Goal: Task Accomplishment & Management: Complete application form

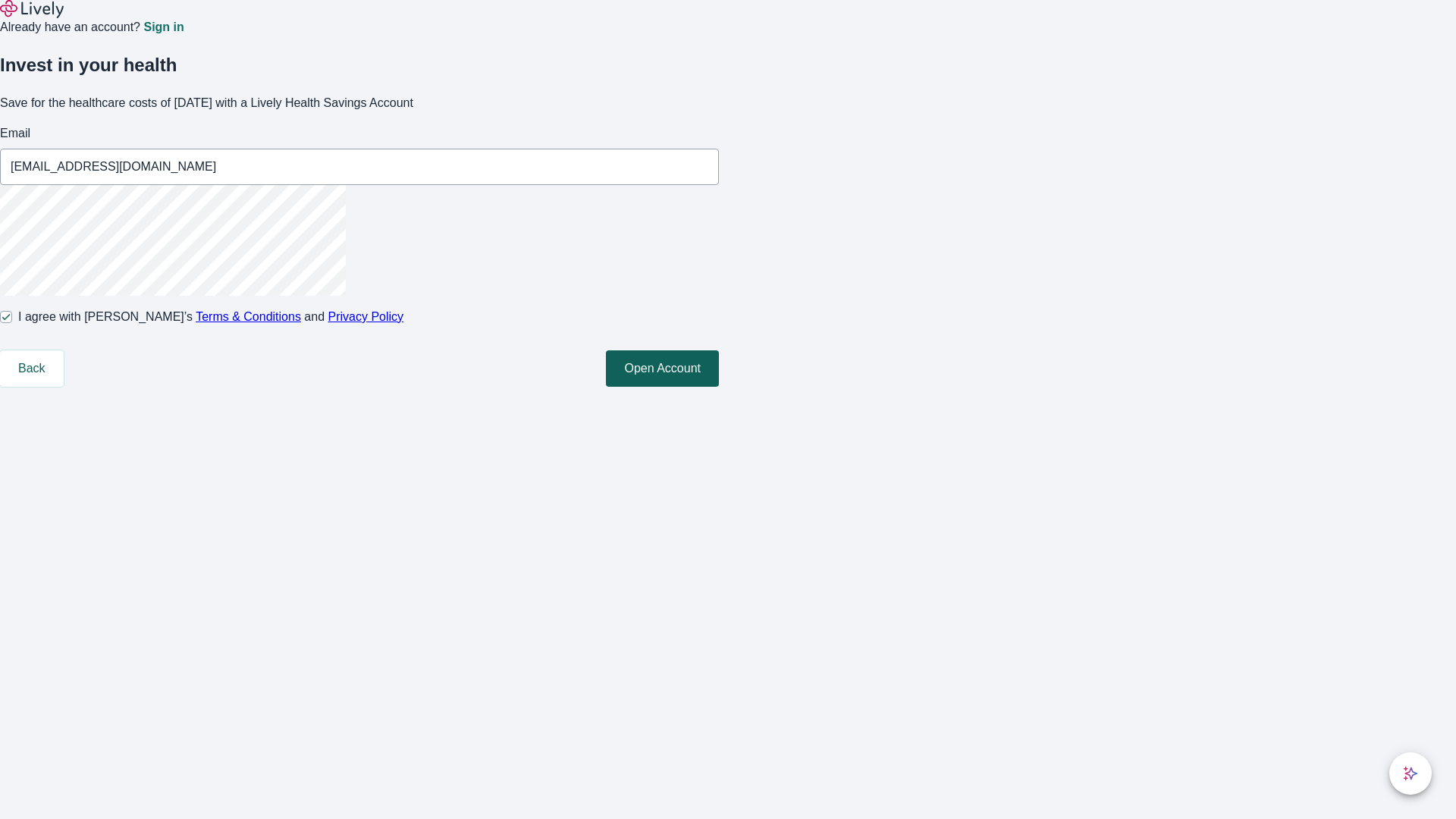
click at [719, 386] on button "Open Account" at bounding box center [662, 368] width 113 height 36
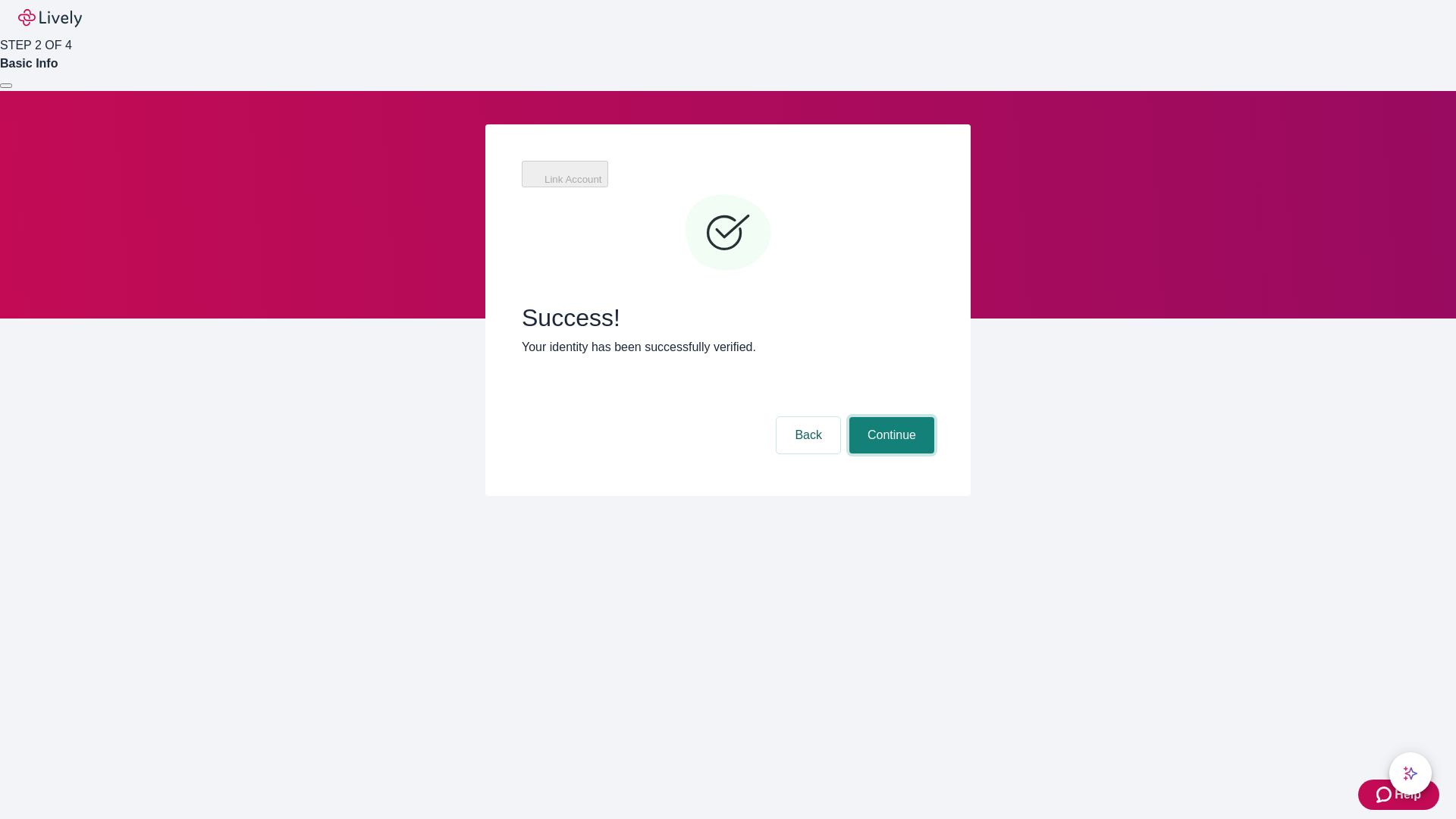
click at [890, 417] on button "Continue" at bounding box center [891, 435] width 85 height 36
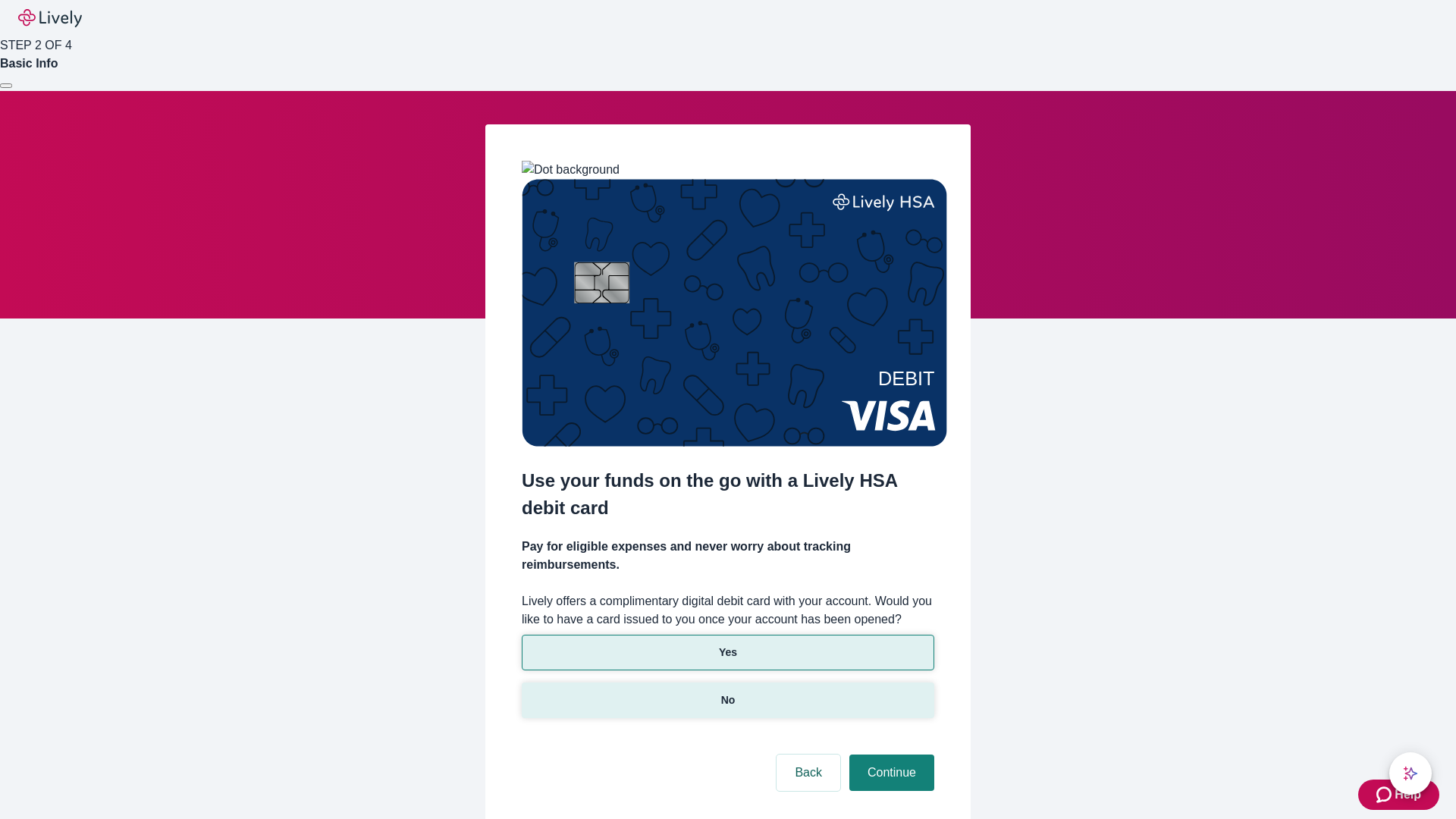
click at [727, 692] on p "No" at bounding box center [728, 700] width 15 height 16
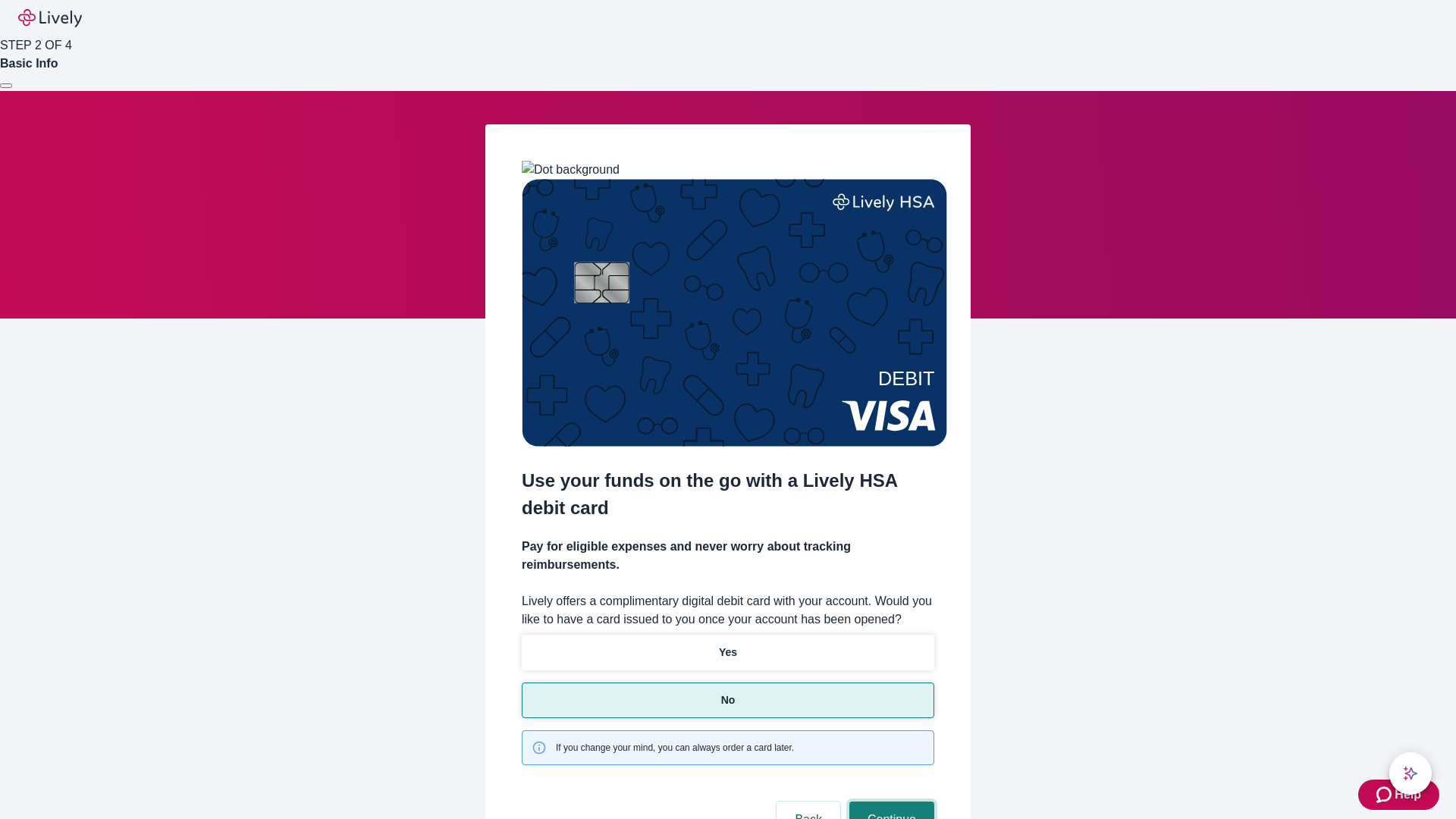
click at [890, 802] on button "Continue" at bounding box center [891, 820] width 85 height 36
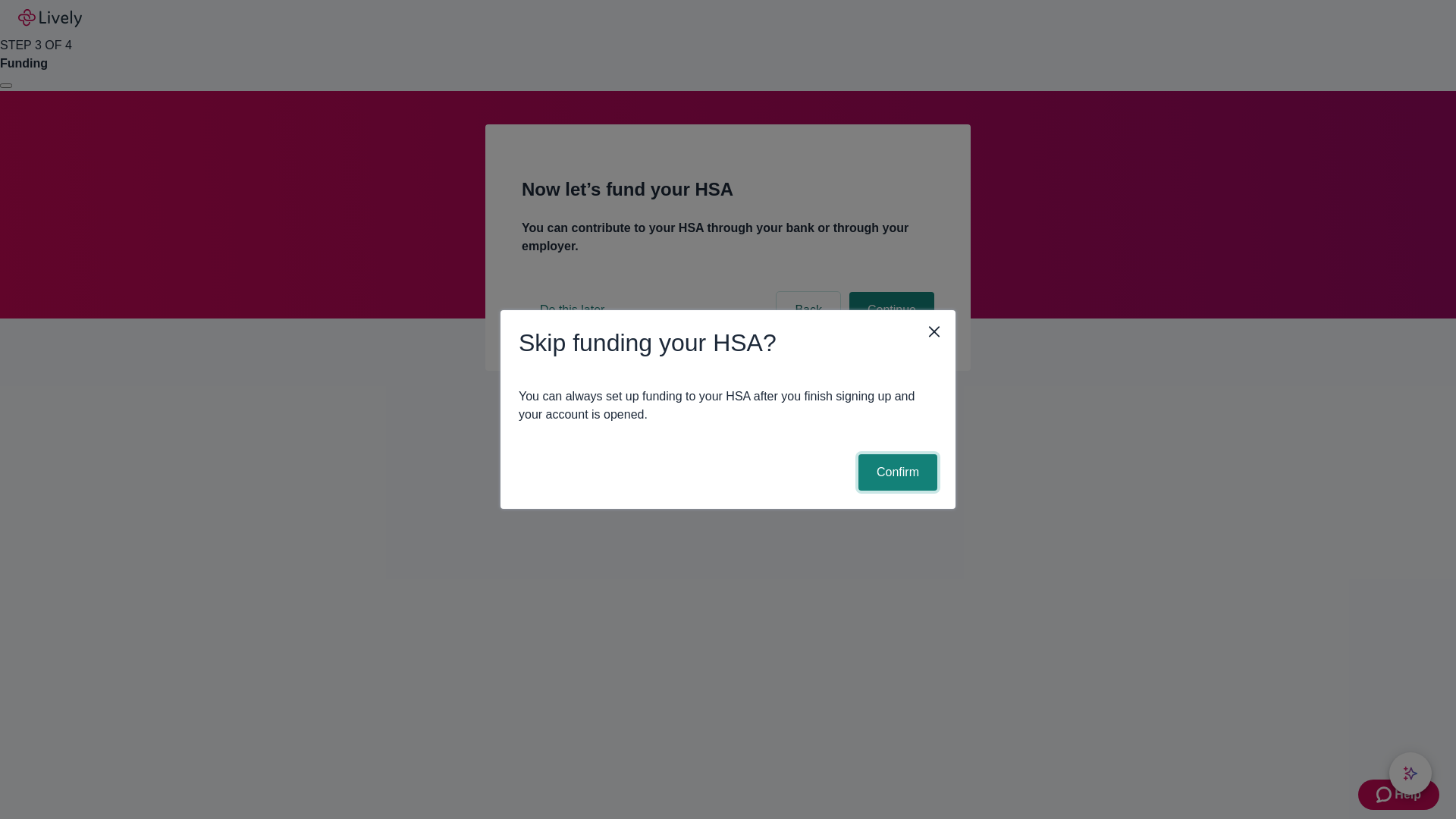
click at [895, 473] on button "Confirm" at bounding box center [898, 472] width 79 height 36
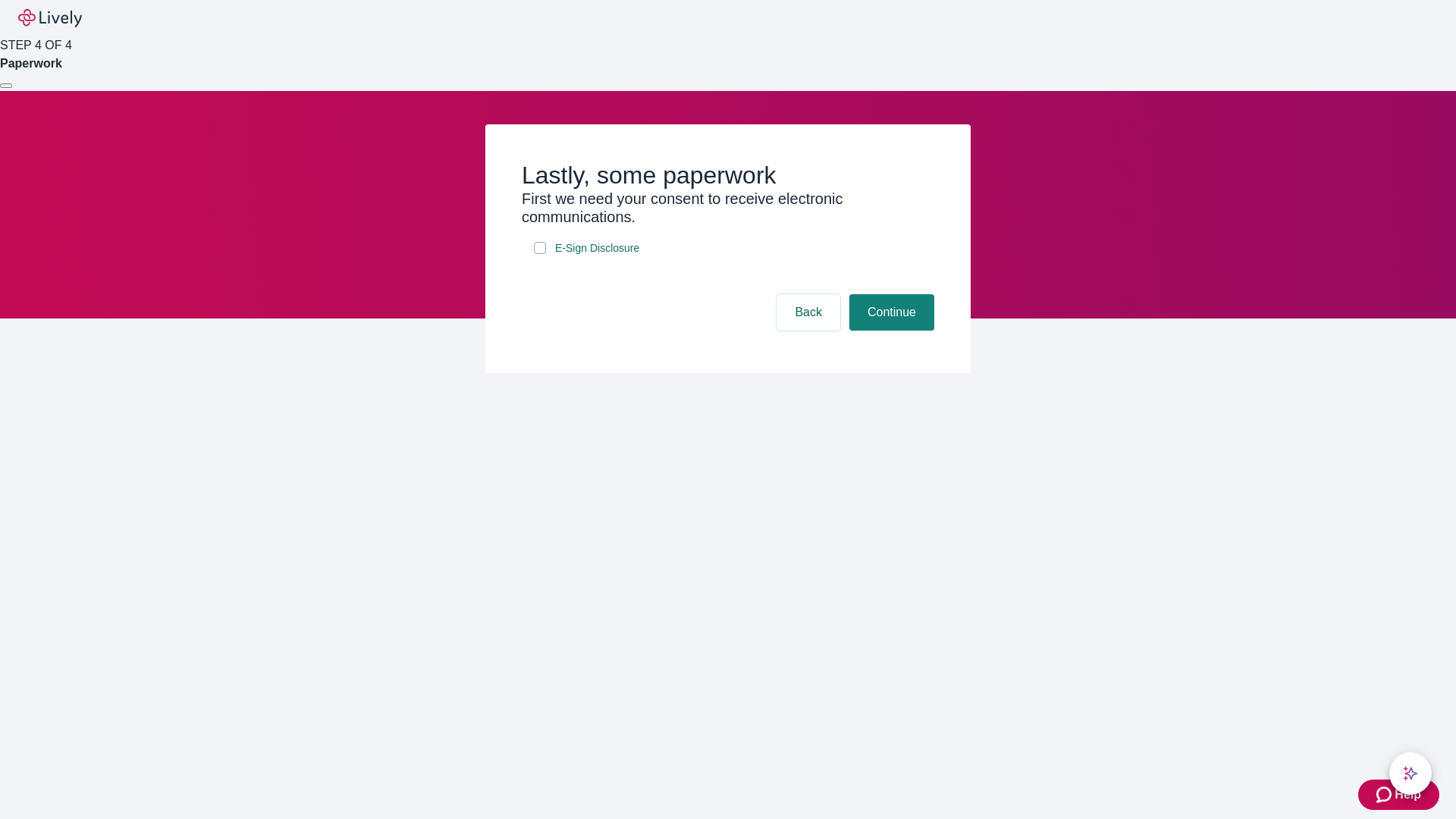
click at [540, 254] on input "E-Sign Disclosure" at bounding box center [539, 248] width 12 height 12
checkbox input "true"
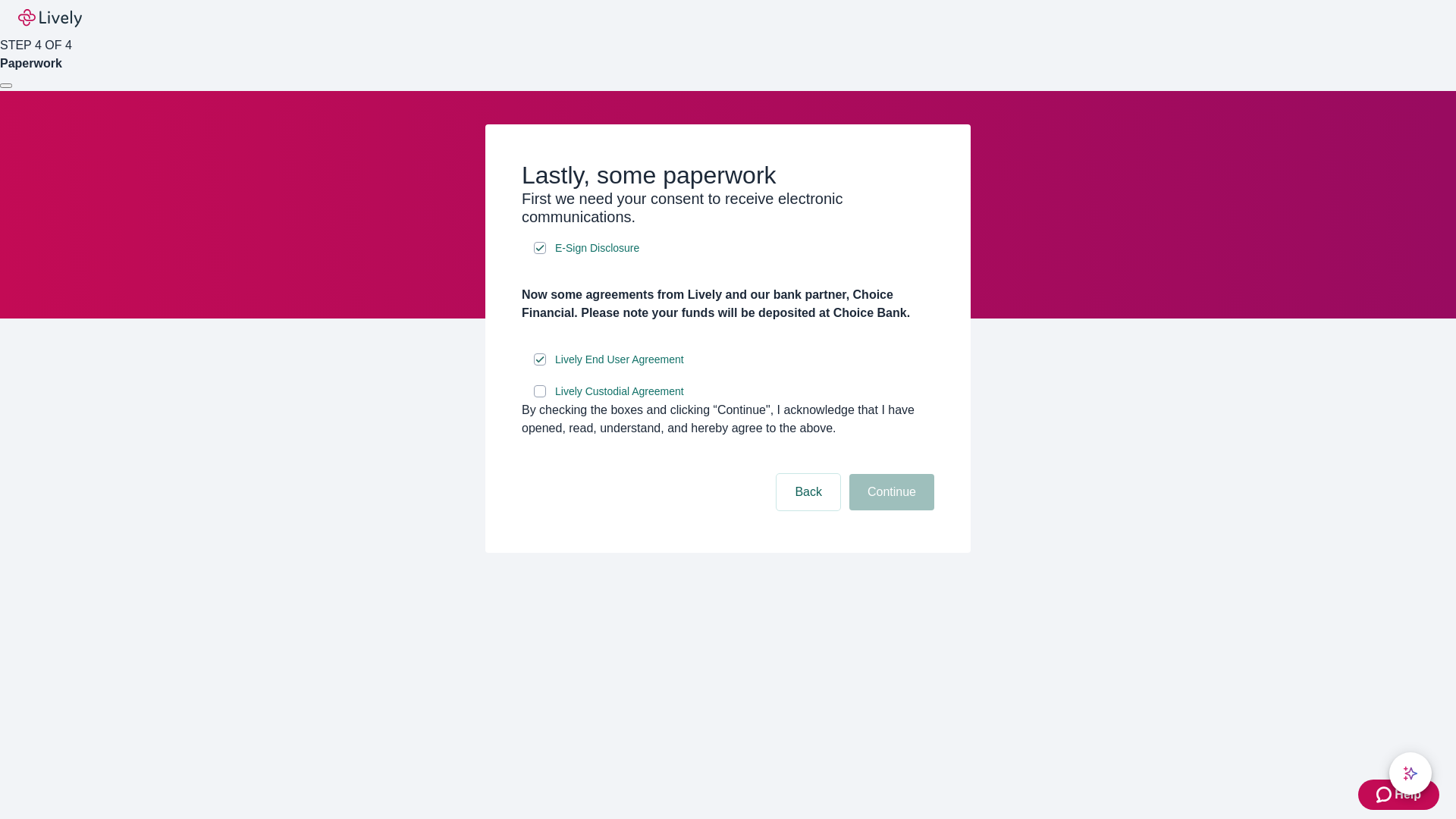
click at [540, 397] on input "Lively Custodial Agreement" at bounding box center [539, 391] width 12 height 12
checkbox input "true"
click at [890, 511] on button "Continue" at bounding box center [891, 492] width 85 height 36
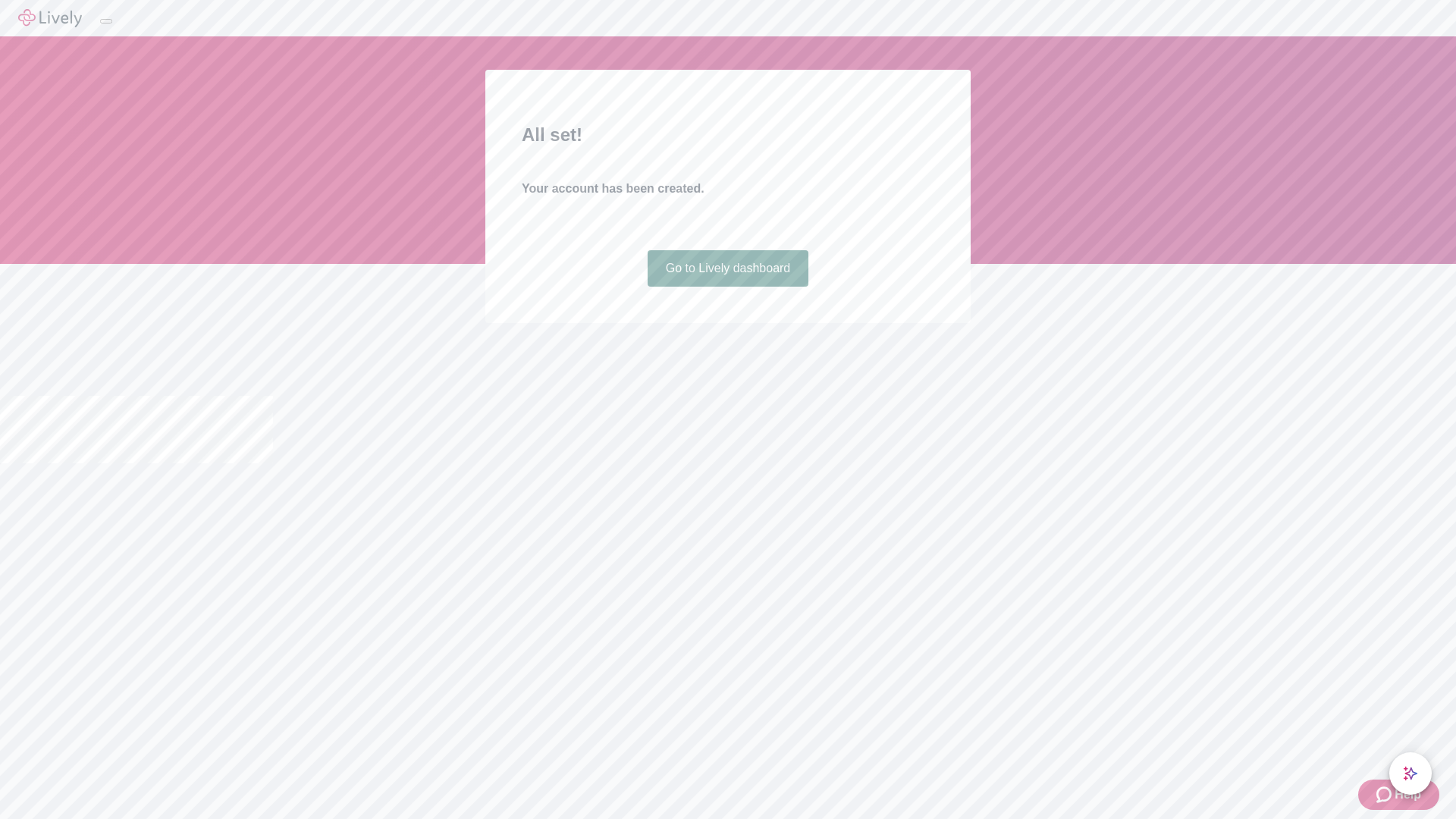
click at [727, 287] on link "Go to Lively dashboard" at bounding box center [728, 268] width 161 height 36
